Goal: Entertainment & Leisure: Consume media (video, audio)

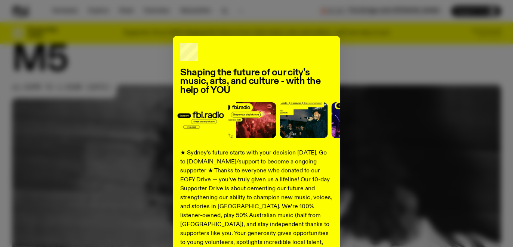
scroll to position [4, 0]
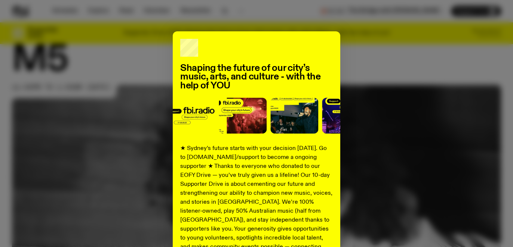
click at [394, 101] on div "Shaping the future of our city’s music, arts, and culture - with the help of YO…" at bounding box center [256, 184] width 489 height 307
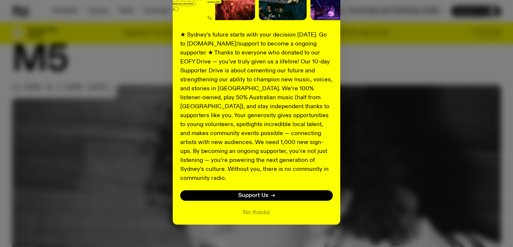
scroll to position [122, 0]
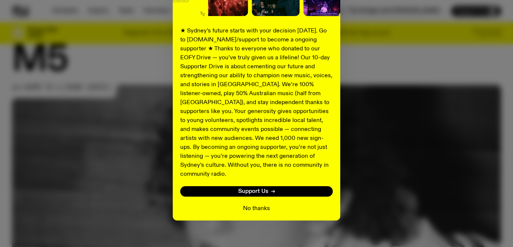
click at [265, 204] on button "No thanks" at bounding box center [256, 208] width 27 height 9
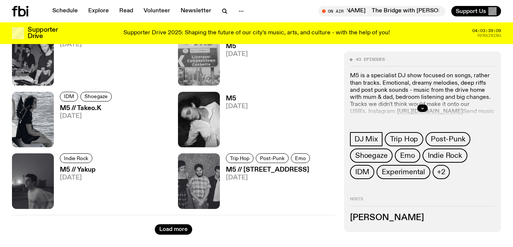
scroll to position [1181, 0]
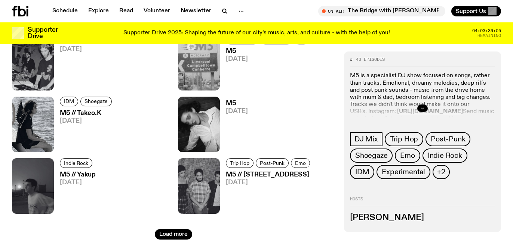
click at [423, 109] on icon "button" at bounding box center [422, 109] width 4 height 4
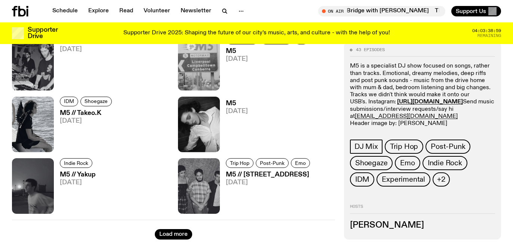
click at [363, 67] on p "M5 is a specialist DJ show focused on songs, rather than tracks. Emotional, dre…" at bounding box center [422, 95] width 145 height 65
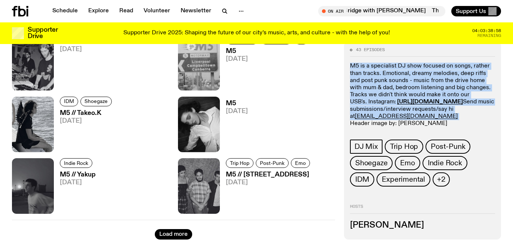
click at [363, 67] on p "M5 is a specialist DJ show focused on songs, rather than tracks. Emotional, dre…" at bounding box center [422, 95] width 145 height 65
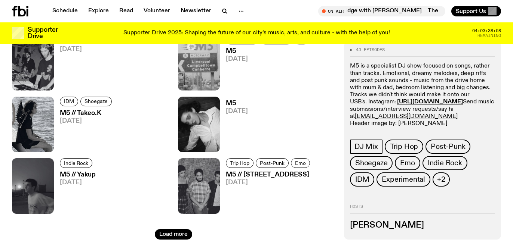
click at [370, 71] on p "M5 is a specialist DJ show focused on songs, rather than tracks. Emotional, dre…" at bounding box center [422, 95] width 145 height 65
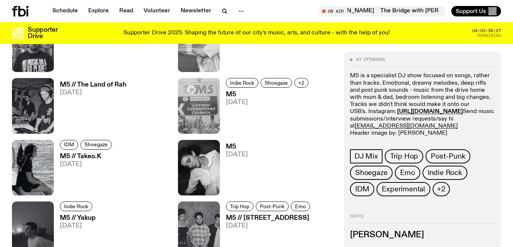
scroll to position [1138, 0]
click at [98, 158] on h3 "M5 // Takeo.K" at bounding box center [87, 156] width 54 height 6
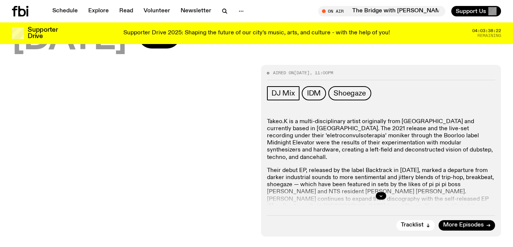
scroll to position [78, 0]
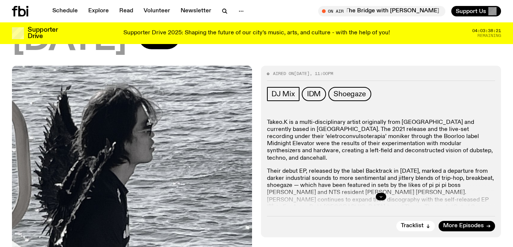
click at [381, 198] on icon "button" at bounding box center [381, 197] width 4 height 4
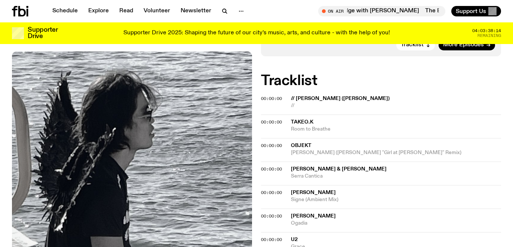
scroll to position [271, 0]
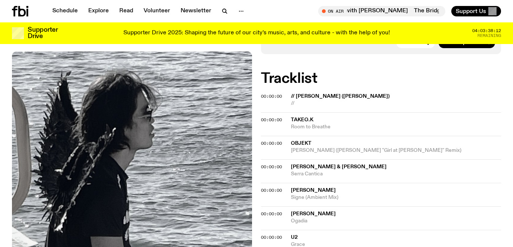
click at [308, 101] on span "//" at bounding box center [396, 103] width 210 height 7
click at [307, 125] on span "Room to Breathe" at bounding box center [396, 127] width 210 height 7
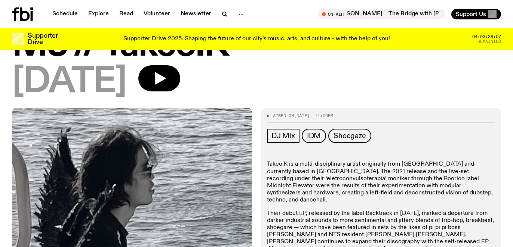
scroll to position [0, 0]
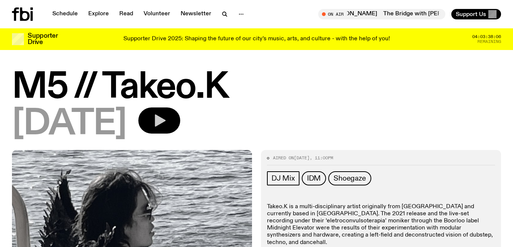
click at [166, 124] on icon "button" at bounding box center [160, 121] width 11 height 12
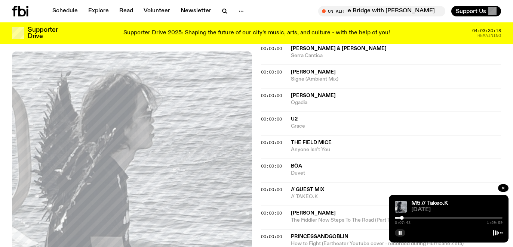
scroll to position [386, 0]
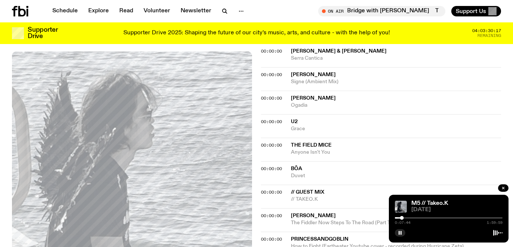
click at [332, 126] on span "Grace" at bounding box center [396, 129] width 210 height 7
click at [269, 116] on div "00:00:00 U2 Grace" at bounding box center [381, 126] width 240 height 24
click at [269, 119] on span "00:00:00" at bounding box center [271, 122] width 21 height 6
click at [264, 144] on span "00:00:00" at bounding box center [271, 145] width 21 height 6
click at [273, 145] on span "00:00:00" at bounding box center [271, 145] width 21 height 6
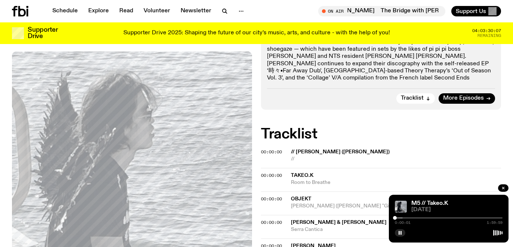
scroll to position [206, 0]
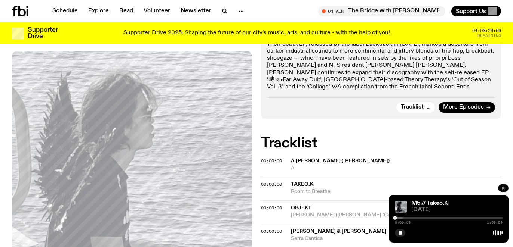
click at [451, 204] on div "M5 // Takeo.K" at bounding box center [456, 204] width 93 height 6
click at [404, 219] on div "0:00:11 1:59:59" at bounding box center [449, 220] width 108 height 9
click at [401, 218] on div at bounding box center [349, 218] width 108 height 1
click at [416, 218] on div at bounding box center [449, 218] width 108 height 1
click at [409, 218] on div at bounding box center [362, 218] width 108 height 1
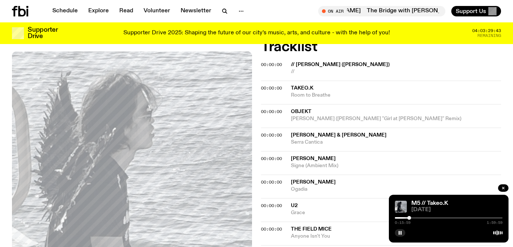
scroll to position [308, 0]
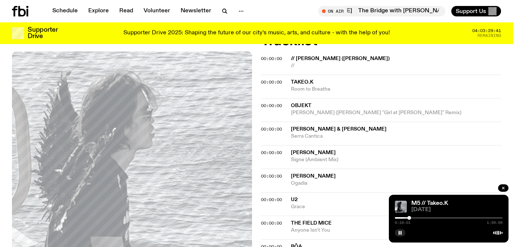
click at [419, 218] on div at bounding box center [449, 218] width 108 height 1
click at [398, 231] on icon "button" at bounding box center [400, 233] width 4 height 4
